Goal: Use online tool/utility: Use online tool/utility

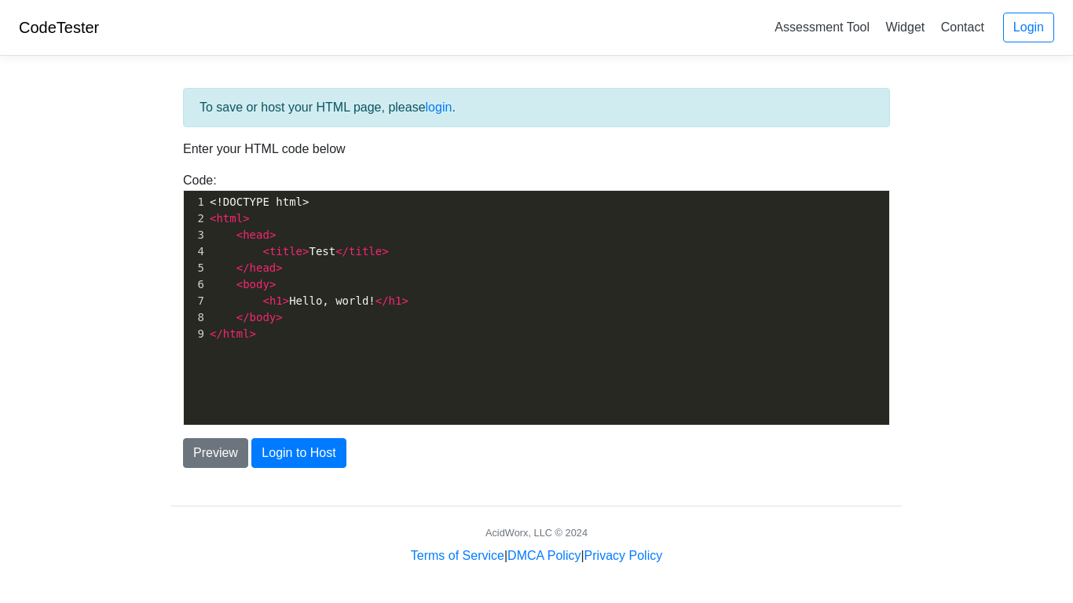
click at [257, 336] on pre "</ html >" at bounding box center [548, 334] width 682 height 16
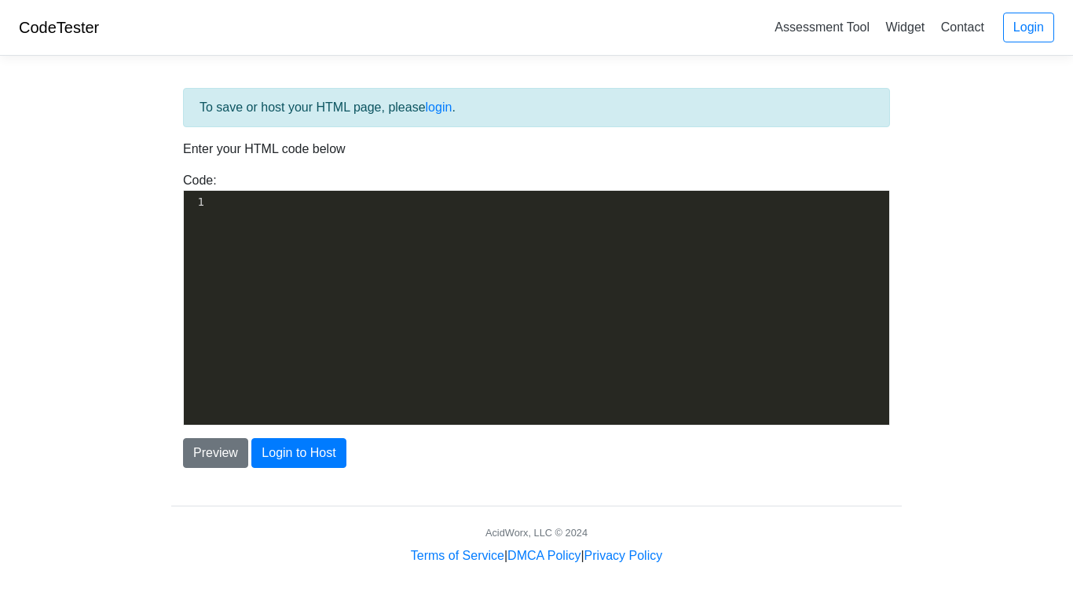
scroll to position [185, 0]
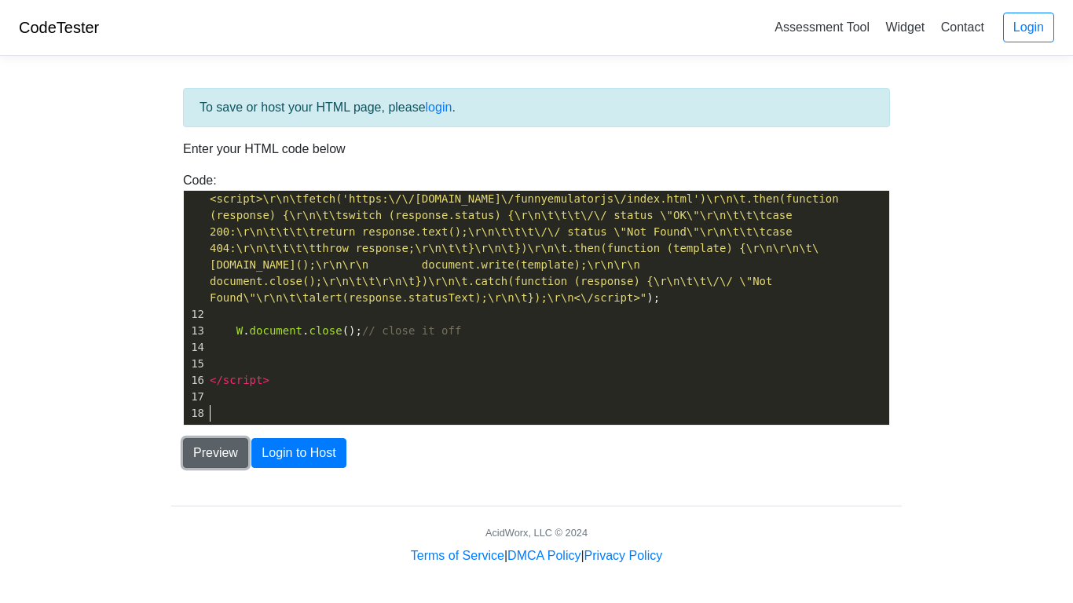
click at [216, 442] on button "Preview" at bounding box center [215, 453] width 65 height 30
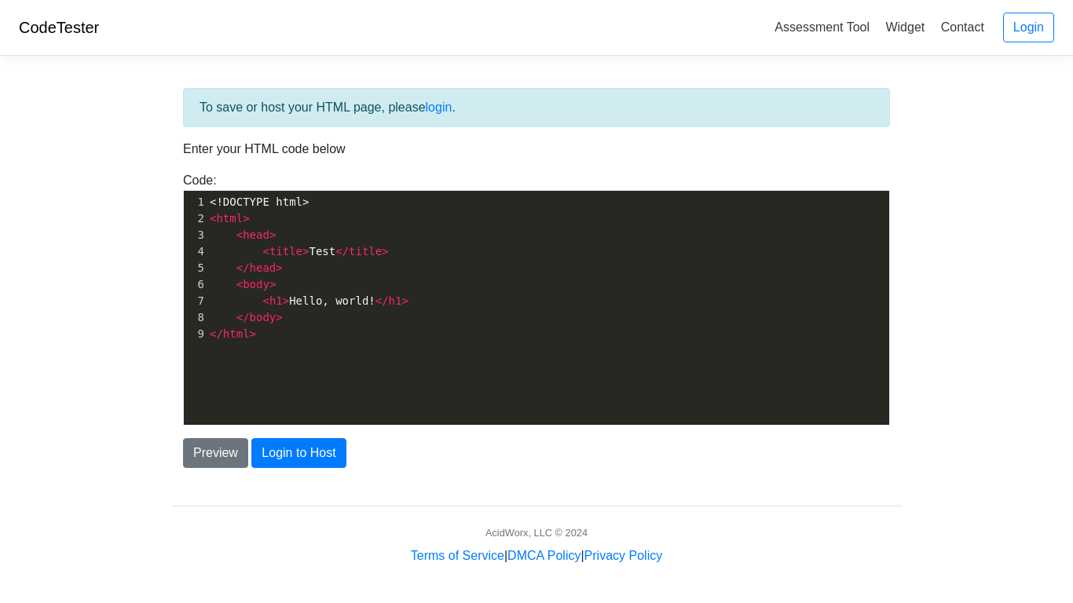
click at [256, 332] on pre "</ html >" at bounding box center [548, 334] width 682 height 16
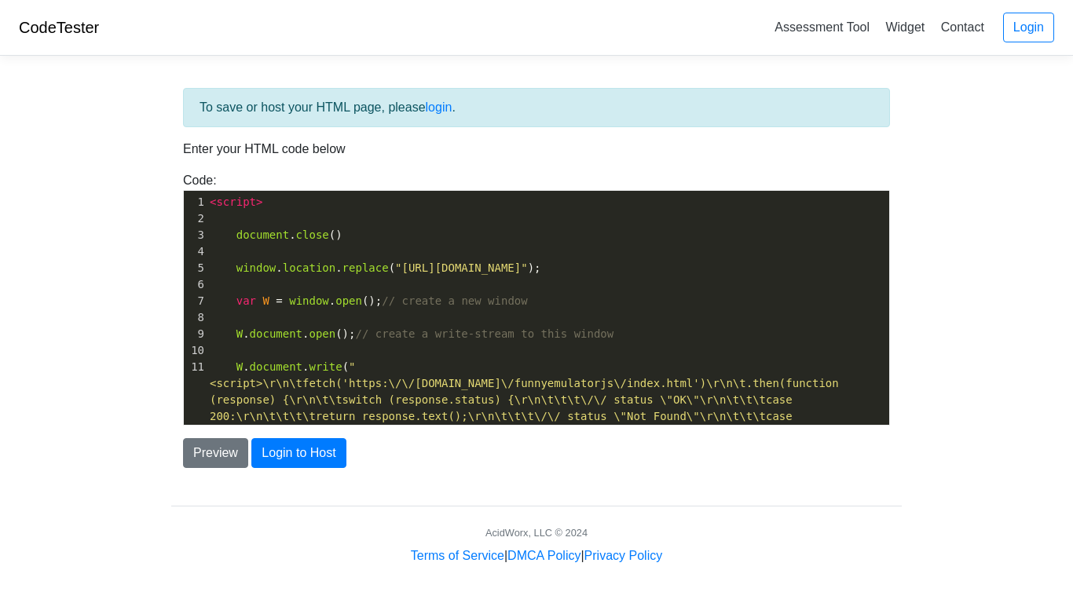
scroll to position [185, 0]
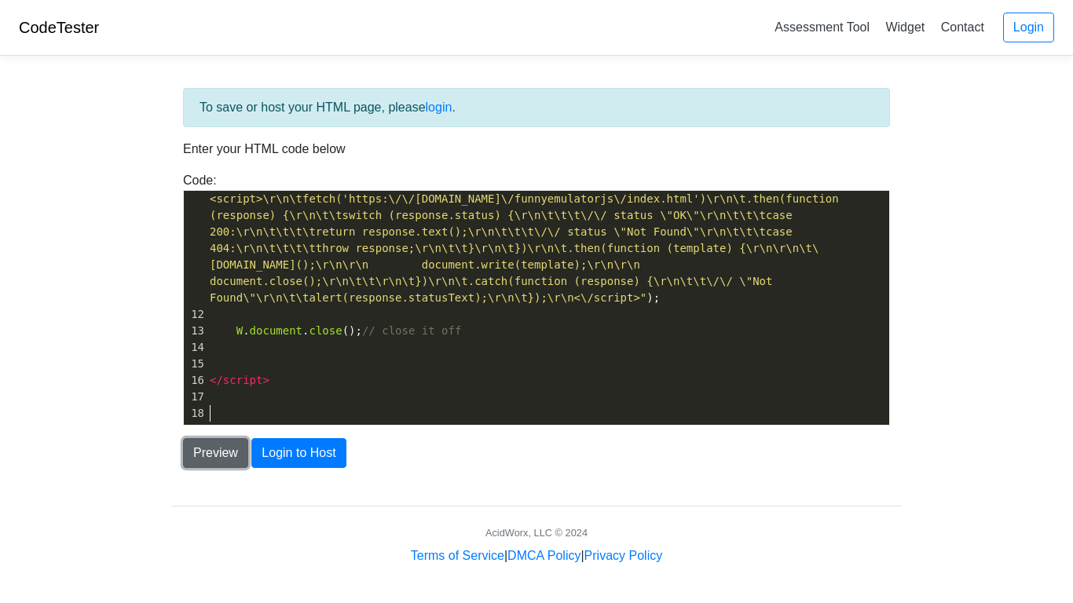
click at [204, 449] on button "Preview" at bounding box center [215, 453] width 65 height 30
